Goal: Register for event/course

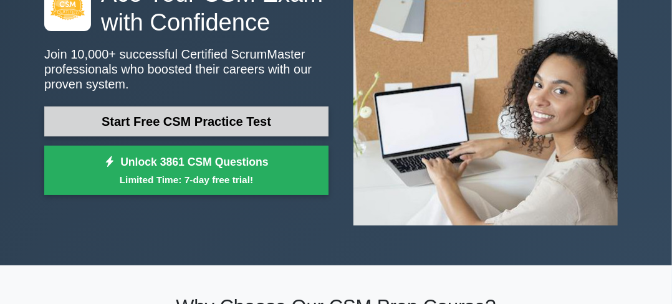
click at [214, 115] on link "Start Free CSM Practice Test" at bounding box center [186, 122] width 284 height 30
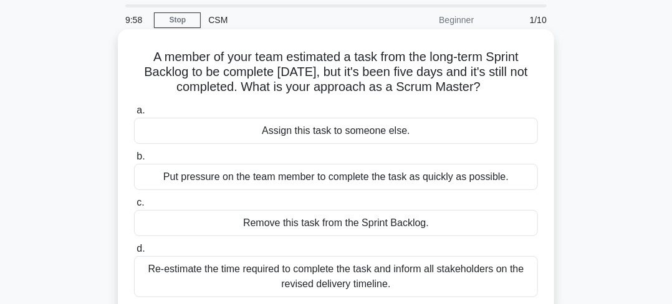
scroll to position [62, 0]
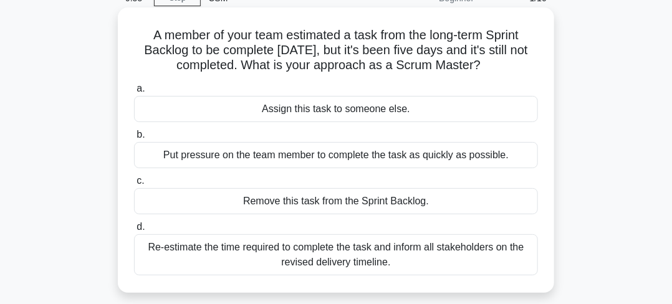
click at [229, 107] on div "Assign this task to someone else." at bounding box center [336, 109] width 404 height 26
click at [134, 93] on input "a. Assign this task to someone else." at bounding box center [134, 89] width 0 height 8
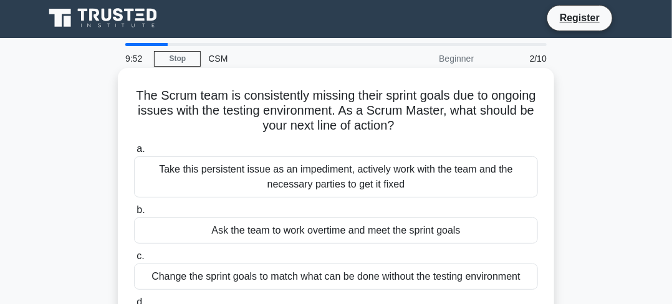
scroll to position [0, 0]
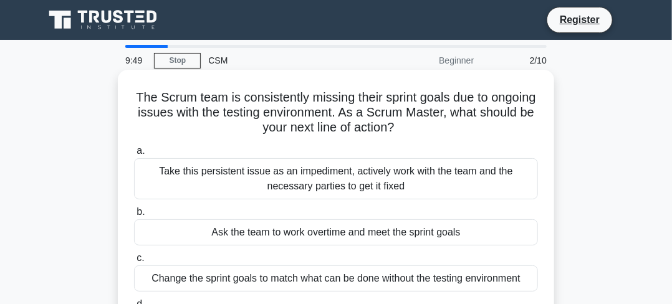
click at [191, 206] on label "b. Ask the team to work overtime and meet the sprint goals" at bounding box center [336, 224] width 404 height 41
click at [134, 208] on input "b. Ask the team to work overtime and meet the sprint goals" at bounding box center [134, 212] width 0 height 8
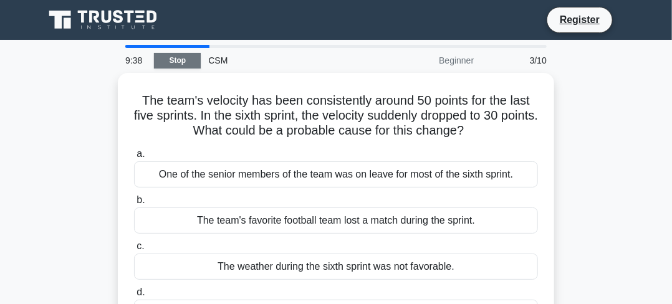
click at [162, 55] on link "Stop" at bounding box center [177, 61] width 47 height 16
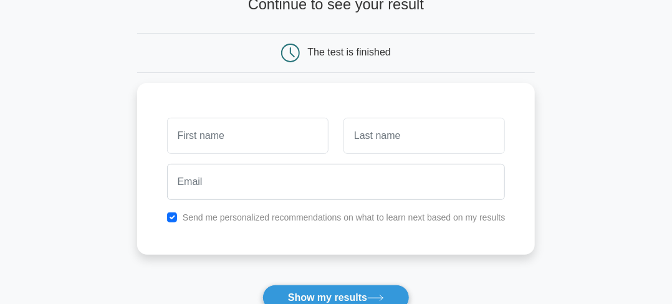
scroll to position [125, 0]
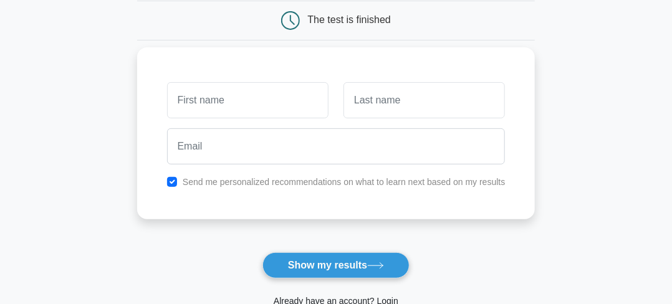
click at [233, 104] on input "text" at bounding box center [247, 100] width 161 height 36
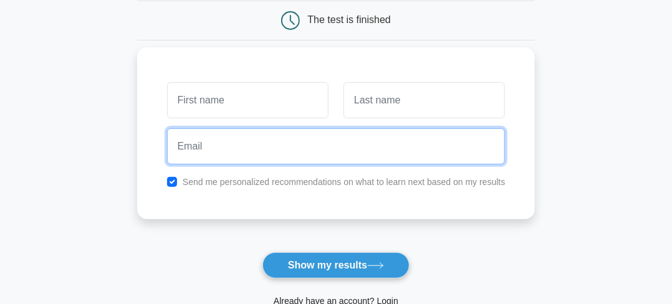
click at [224, 146] on input "email" at bounding box center [336, 146] width 338 height 36
type input "limonforhadhossain@gmail.com"
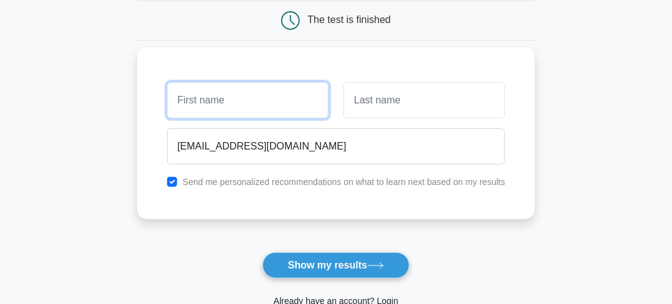
click at [234, 105] on input "text" at bounding box center [247, 100] width 161 height 36
type input "limon"
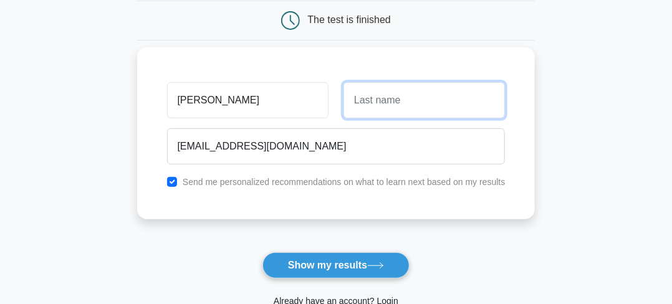
click at [428, 98] on input "text" at bounding box center [423, 100] width 161 height 36
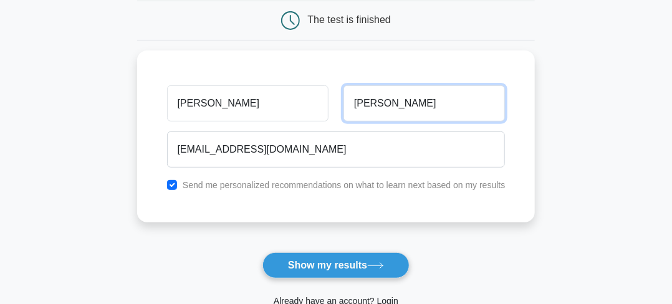
type input "limon"
